Goal: Task Accomplishment & Management: Manage account settings

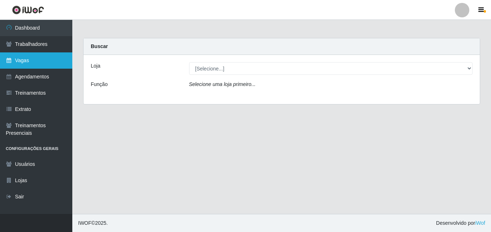
click at [47, 61] on link "Vagas" at bounding box center [36, 60] width 72 height 16
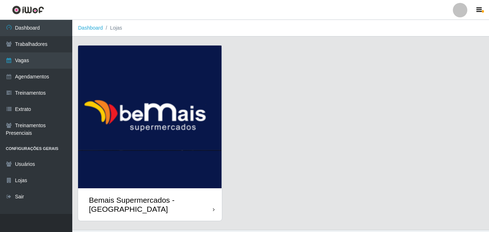
click at [202, 190] on div "Bemais Supermercados - [GEOGRAPHIC_DATA]" at bounding box center [150, 204] width 144 height 33
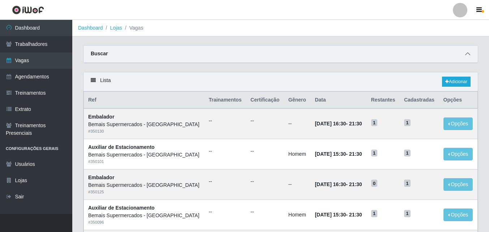
click at [466, 55] on icon at bounding box center [467, 53] width 5 height 5
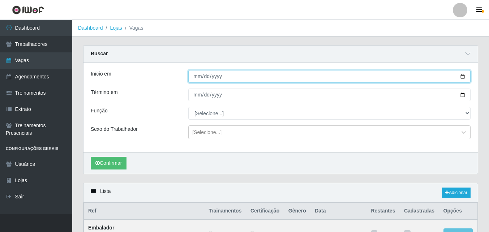
click at [249, 77] on input "Início em" at bounding box center [329, 76] width 282 height 13
click at [465, 76] on input "Início em" at bounding box center [329, 76] width 282 height 13
type input "[DATE]"
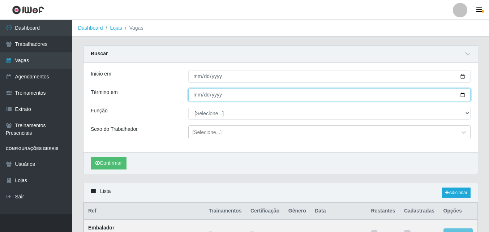
click at [462, 95] on input "Término em" at bounding box center [329, 95] width 282 height 13
type input "[DATE]"
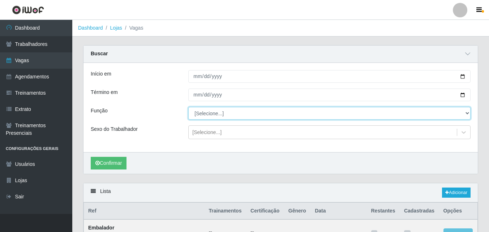
click at [216, 115] on select "[Selecione...] ASG ASG + ASG ++ Auxiliar de Estacionamento Auxiliar de Estacion…" at bounding box center [329, 113] width 282 height 13
select select "120"
click at [188, 107] on select "[Selecione...] ASG ASG + ASG ++ Auxiliar de Estacionamento Auxiliar de Estacion…" at bounding box center [329, 113] width 282 height 13
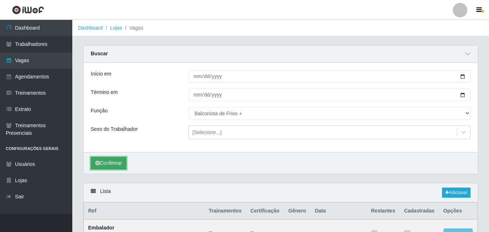
click at [118, 161] on button "Confirmar" at bounding box center [109, 163] width 36 height 13
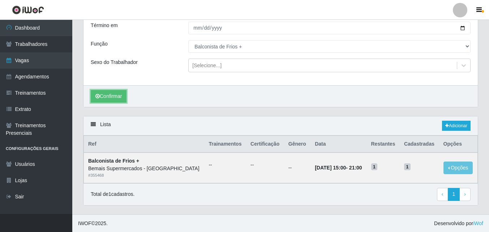
scroll to position [68, 0]
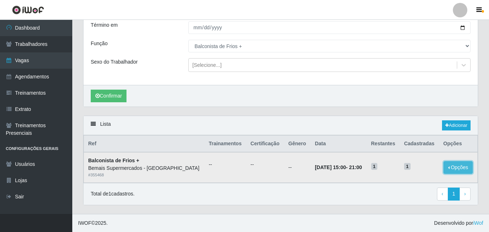
click at [460, 165] on button "Opções" at bounding box center [458, 167] width 30 height 13
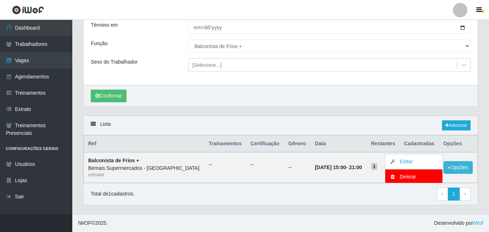
click at [320, 198] on div "Total de 1 cadastros. ‹ Previous 1 › Next" at bounding box center [281, 193] width 380 height 13
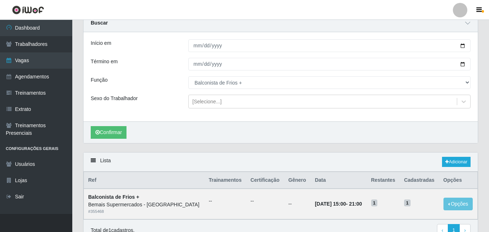
scroll to position [0, 0]
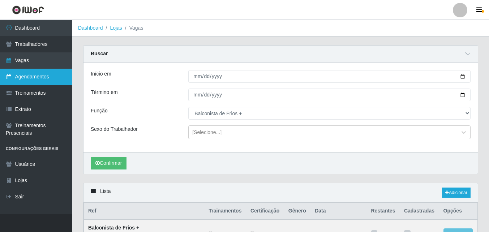
click at [43, 78] on link "Agendamentos" at bounding box center [36, 77] width 72 height 16
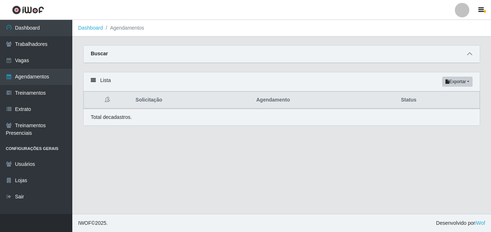
click at [468, 55] on icon at bounding box center [469, 53] width 5 height 5
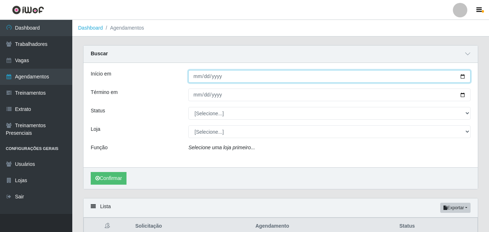
click at [462, 77] on input "Início em" at bounding box center [329, 76] width 282 height 13
type input "[DATE]"
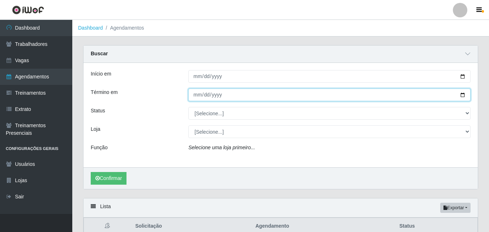
click at [463, 94] on input "Término em" at bounding box center [329, 95] width 282 height 13
type input "[DATE]"
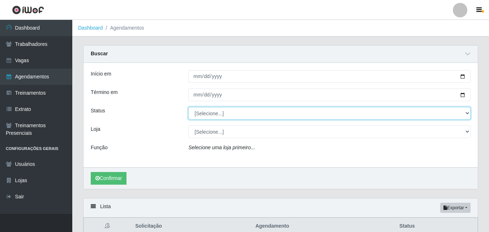
click at [466, 113] on select "[Selecione...] AGENDADO AGUARDANDO LIBERAR EM ANDAMENTO EM REVISÃO FINALIZADO C…" at bounding box center [329, 113] width 282 height 13
select select "CANCELADO"
click at [188, 107] on select "[Selecione...] AGENDADO AGUARDANDO LIBERAR EM ANDAMENTO EM REVISÃO FINALIZADO C…" at bounding box center [329, 113] width 282 height 13
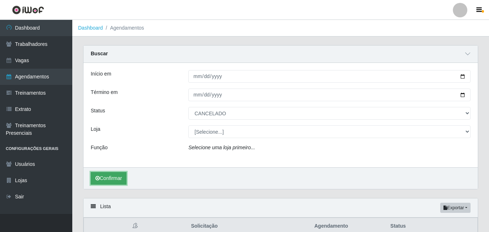
click at [120, 178] on button "Confirmar" at bounding box center [109, 178] width 36 height 13
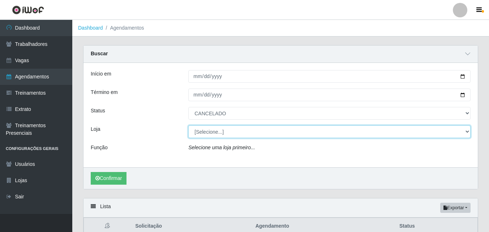
click at [228, 129] on select "[Selecione...] Bemais Supermercados - [GEOGRAPHIC_DATA]" at bounding box center [329, 131] width 282 height 13
select select "250"
click at [188, 126] on select "[Selecione...] Bemais Supermercados - [GEOGRAPHIC_DATA]" at bounding box center [329, 131] width 282 height 13
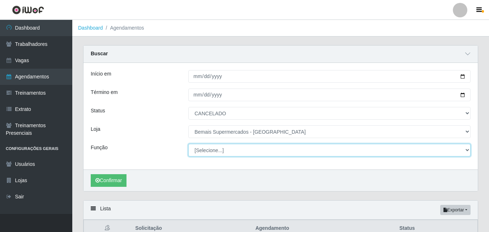
click at [213, 150] on select "[Selecione...] ASG ASG + ASG ++ Auxiliar de Estacionamento Auxiliar de Estacion…" at bounding box center [329, 150] width 282 height 13
select select "120"
click at [188, 144] on select "[Selecione...] ASG ASG + ASG ++ Auxiliar de Estacionamento Auxiliar de Estacion…" at bounding box center [329, 150] width 282 height 13
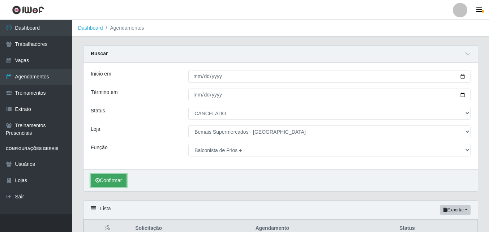
click at [112, 179] on button "Confirmar" at bounding box center [109, 180] width 36 height 13
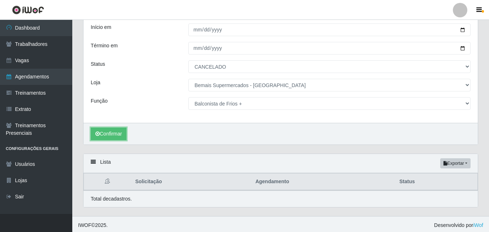
scroll to position [49, 0]
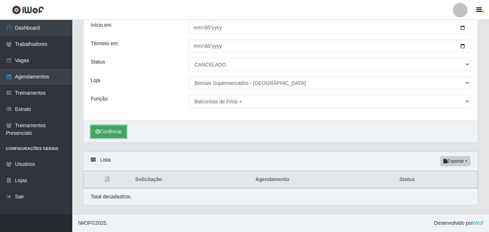
click at [111, 129] on button "Confirmar" at bounding box center [109, 131] width 36 height 13
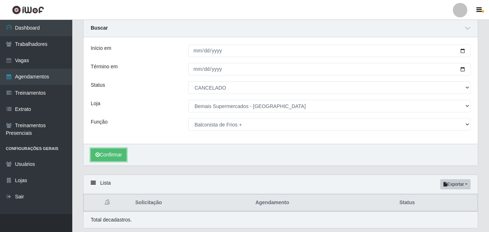
scroll to position [13, 0]
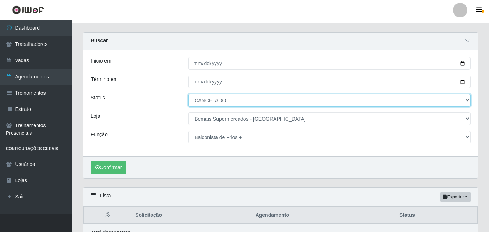
click at [466, 99] on select "[Selecione...] AGENDADO AGUARDANDO LIBERAR EM ANDAMENTO EM REVISÃO FINALIZADO C…" at bounding box center [329, 100] width 282 height 13
select select "AGENDADO"
click at [188, 94] on select "[Selecione...] AGENDADO AGUARDANDO LIBERAR EM ANDAMENTO EM REVISÃO FINALIZADO C…" at bounding box center [329, 100] width 282 height 13
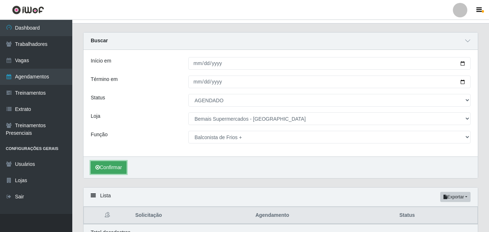
click at [113, 165] on button "Confirmar" at bounding box center [109, 167] width 36 height 13
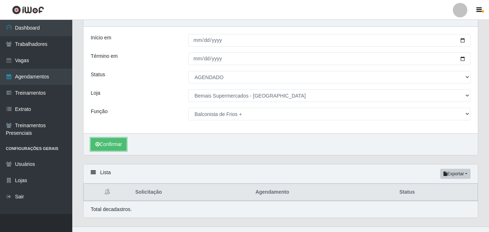
scroll to position [49, 0]
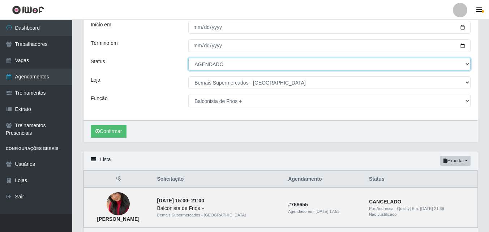
click at [251, 65] on select "[Selecione...] AGENDADO AGUARDANDO LIBERAR EM ANDAMENTO EM REVISÃO FINALIZADO C…" at bounding box center [329, 64] width 282 height 13
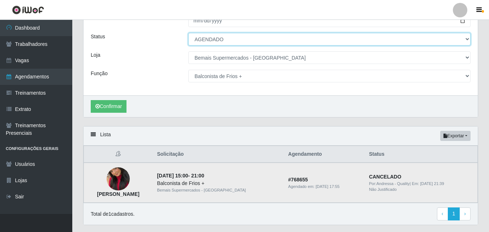
scroll to position [58, 0]
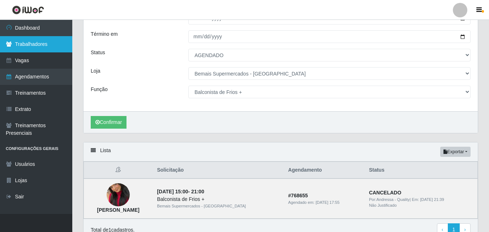
click at [38, 46] on link "Trabalhadores" at bounding box center [36, 44] width 72 height 16
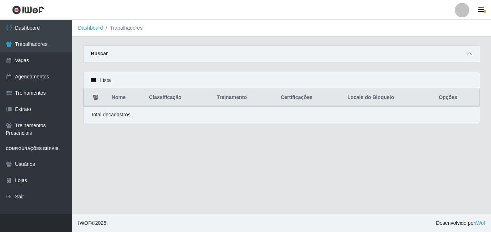
click at [465, 56] on div "Buscar" at bounding box center [281, 54] width 396 height 17
click at [468, 54] on icon at bounding box center [469, 53] width 5 height 5
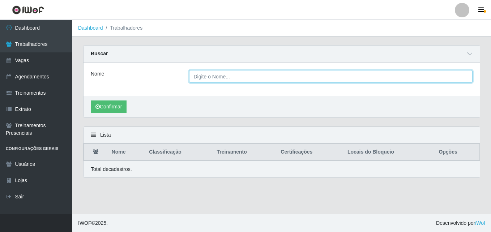
click at [224, 74] on input "Nome" at bounding box center [331, 76] width 284 height 13
type input "karollayne"
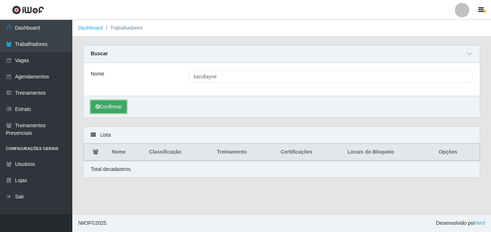
click at [115, 107] on button "Confirmar" at bounding box center [109, 106] width 36 height 13
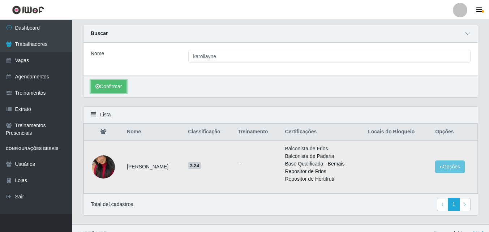
scroll to position [31, 0]
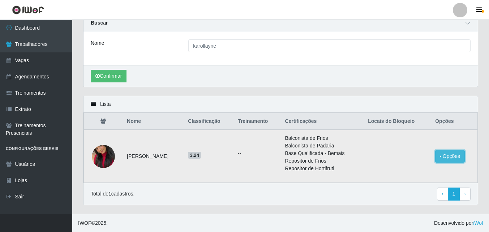
click at [452, 155] on button "Opções" at bounding box center [450, 156] width 30 height 13
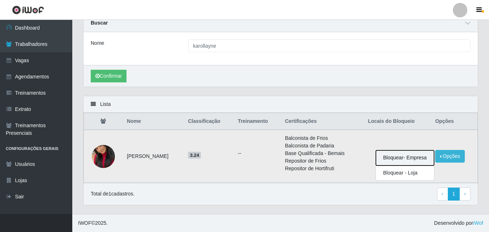
click at [407, 157] on button "Bloquear - Empresa" at bounding box center [405, 157] width 58 height 15
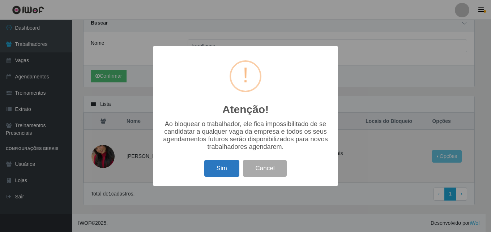
click at [223, 167] on button "Sim" at bounding box center [221, 168] width 35 height 17
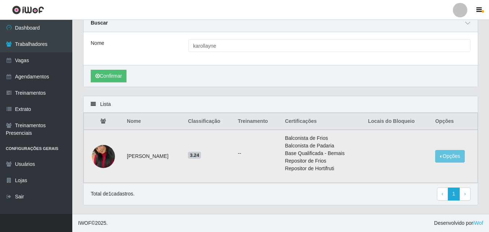
scroll to position [0, 0]
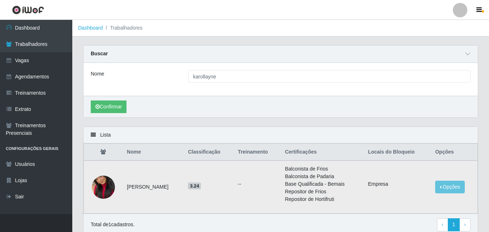
click at [105, 182] on img at bounding box center [103, 187] width 23 height 41
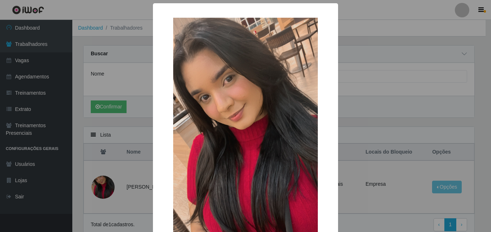
click at [392, 67] on div "× OK Cancel" at bounding box center [245, 116] width 491 height 232
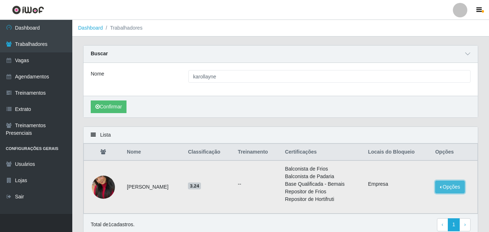
click at [454, 184] on button "Opções" at bounding box center [450, 187] width 30 height 13
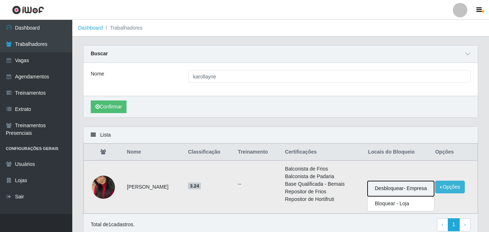
click at [388, 189] on button "Desbloquear - Empresa" at bounding box center [400, 188] width 66 height 15
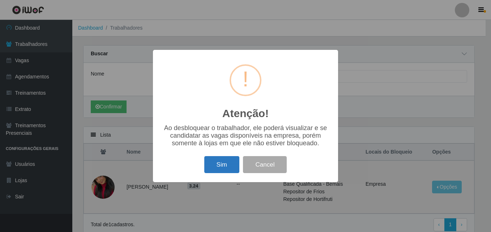
click at [213, 168] on button "Sim" at bounding box center [221, 164] width 35 height 17
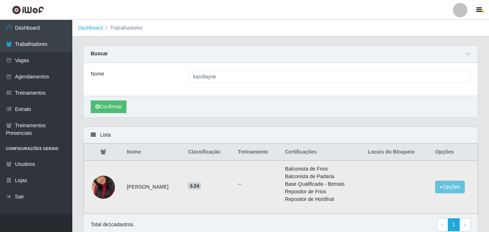
click at [108, 182] on img at bounding box center [103, 187] width 23 height 41
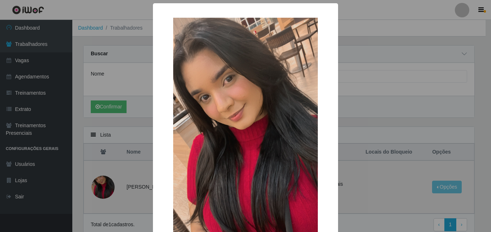
click at [108, 182] on div "× OK Cancel" at bounding box center [245, 116] width 491 height 232
